Goal: Find contact information: Find contact information

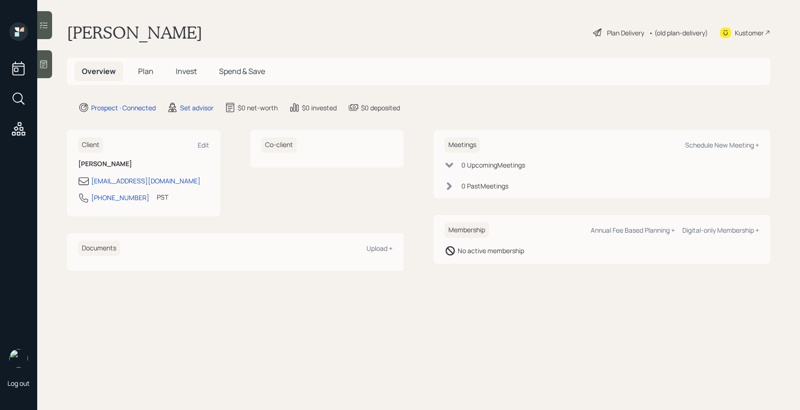
click at [38, 67] on div at bounding box center [44, 64] width 15 height 28
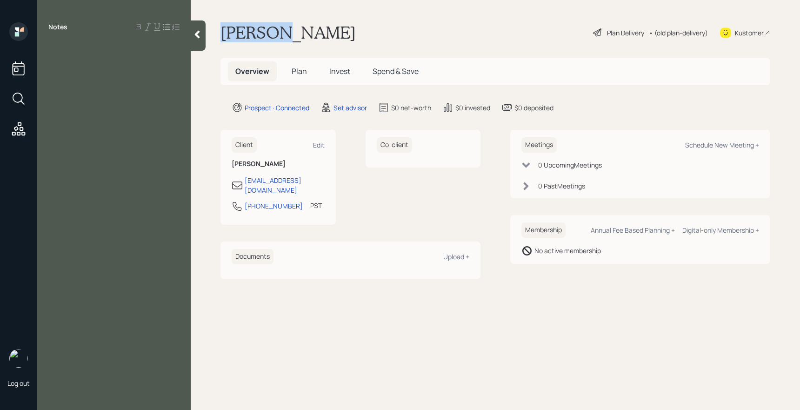
drag, startPoint x: 224, startPoint y: 34, endPoint x: 277, endPoint y: 36, distance: 53.0
click at [277, 36] on h1 "[PERSON_NAME]" at bounding box center [287, 32] width 135 height 20
copy h1 "[PERSON_NAME]"
click at [280, 225] on div "Client Edit [PERSON_NAME] [EMAIL_ADDRESS][DOMAIN_NAME] [PHONE_NUMBER] PST Curre…" at bounding box center [350, 204] width 260 height 149
drag, startPoint x: 245, startPoint y: 199, endPoint x: 286, endPoint y: 198, distance: 41.4
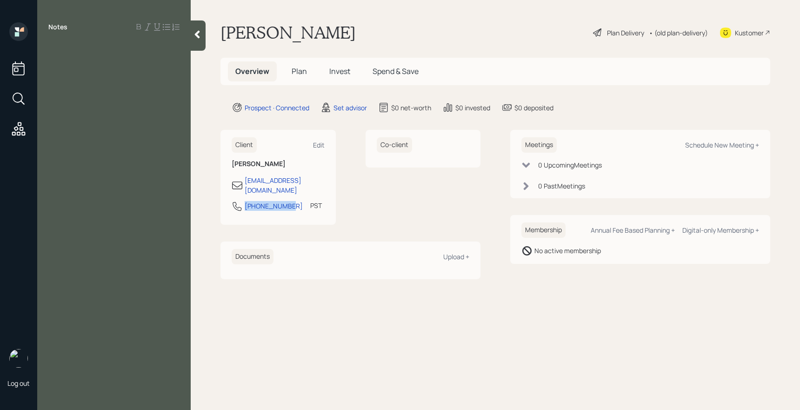
click at [286, 200] on div "[PHONE_NUMBER] PST Currently 1:55 PM" at bounding box center [278, 208] width 93 height 17
copy div "[PHONE_NUMBER]"
